Goal: Navigation & Orientation: Find specific page/section

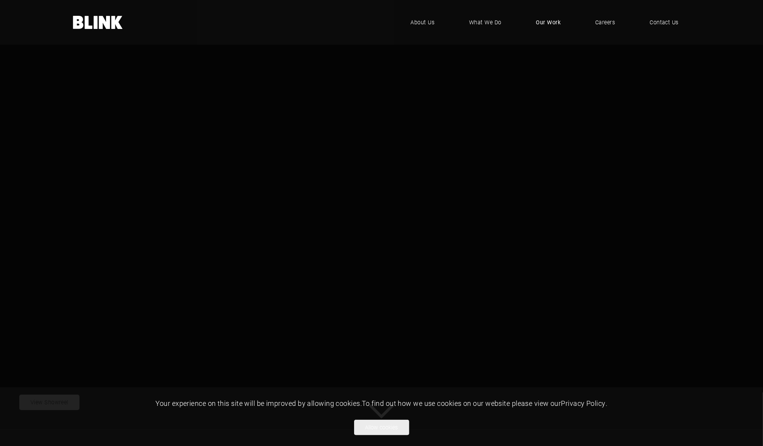
click at [541, 24] on span "Our Work" at bounding box center [548, 22] width 25 height 8
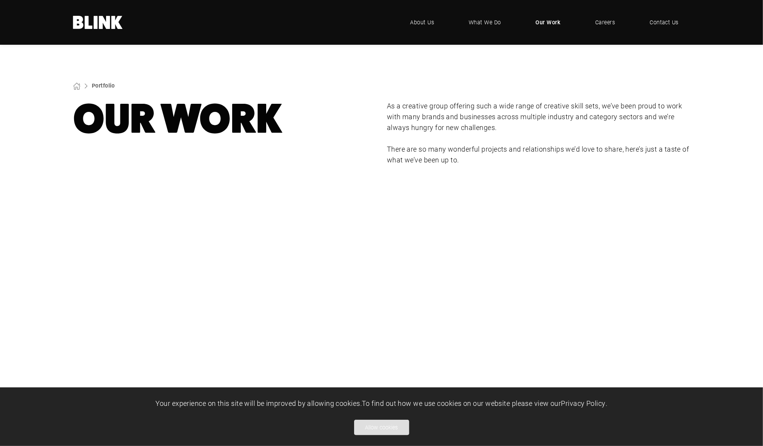
click at [394, 423] on button "Allow cookies" at bounding box center [381, 426] width 55 height 15
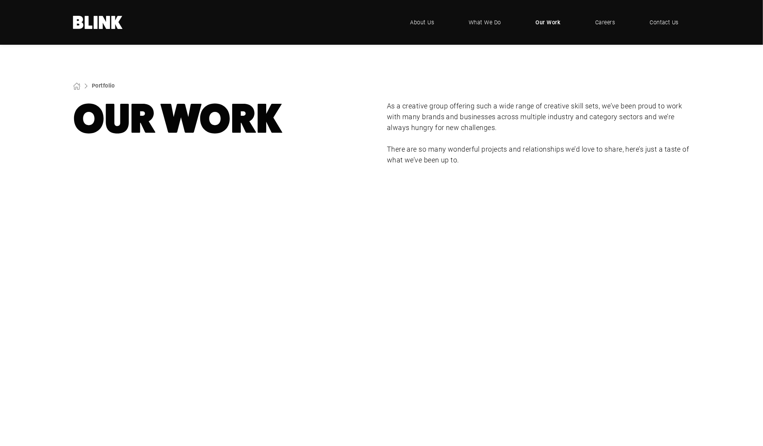
click at [0, 0] on div "Lampenwelt" at bounding box center [0, 0] width 0 height 0
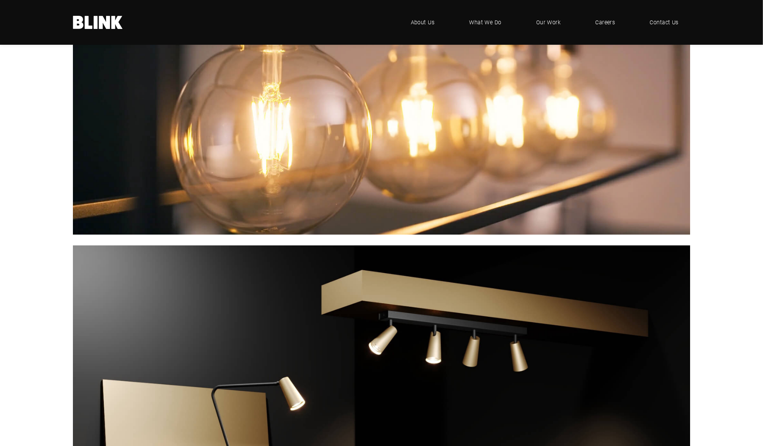
scroll to position [4207, 0]
